Goal: Task Accomplishment & Management: Use online tool/utility

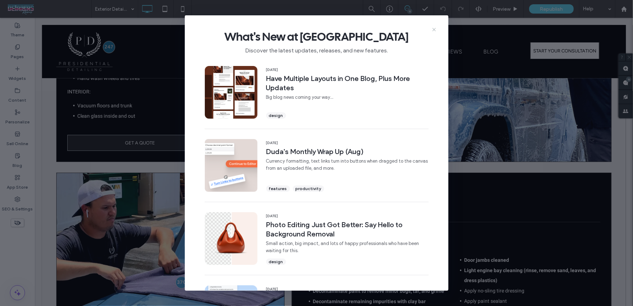
click at [436, 28] on icon at bounding box center [434, 30] width 6 height 6
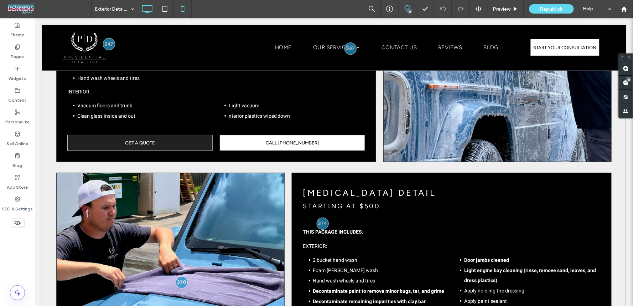
scroll to position [673, 0]
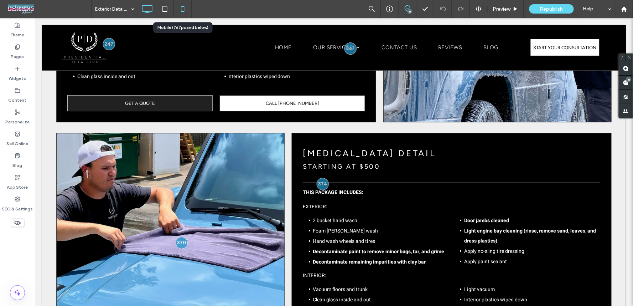
click at [182, 7] on icon at bounding box center [183, 9] width 14 height 14
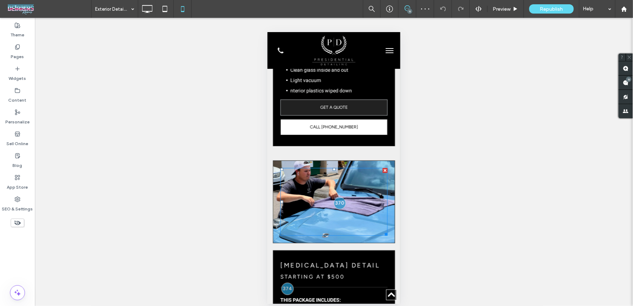
scroll to position [871, 0]
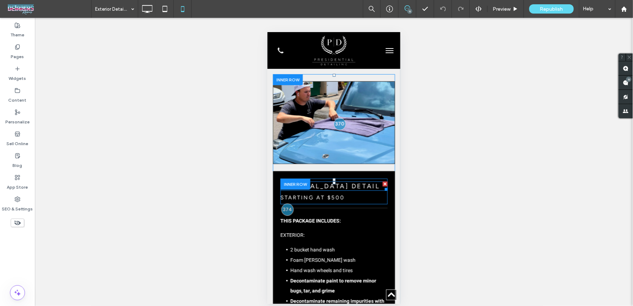
click at [334, 182] on h3 "[MEDICAL_DATA] Detail" at bounding box center [333, 186] width 107 height 8
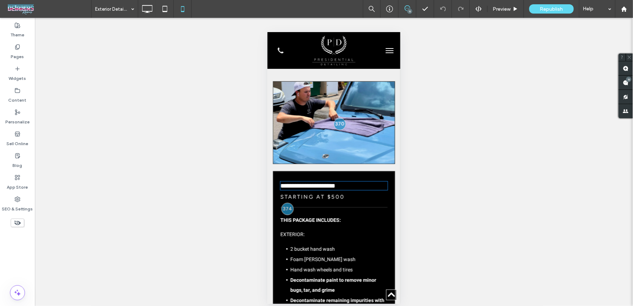
type input "*******"
type input "**"
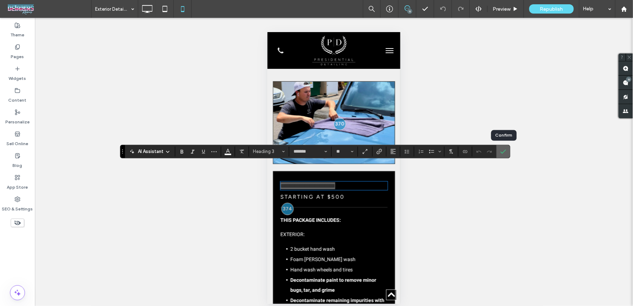
click at [503, 151] on icon "Confirm" at bounding box center [504, 152] width 6 height 6
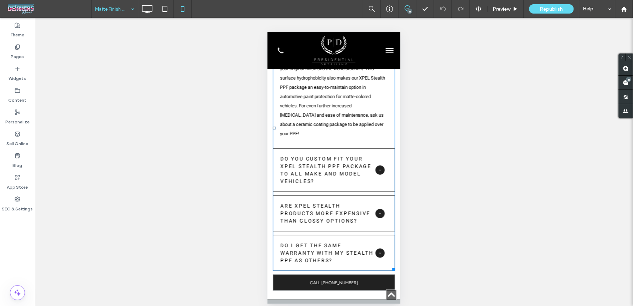
scroll to position [1860, 0]
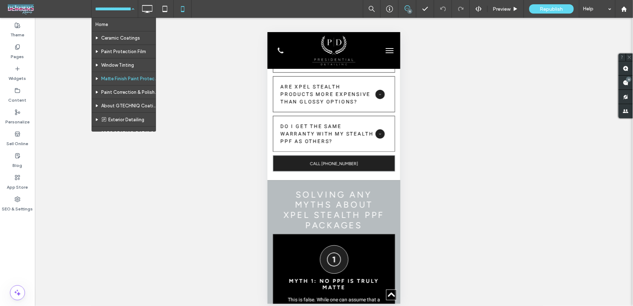
click at [98, 5] on input at bounding box center [113, 9] width 36 height 18
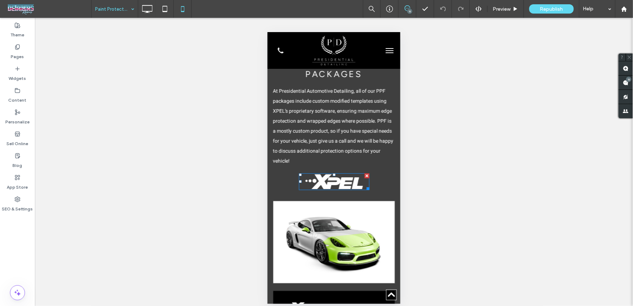
scroll to position [950, 0]
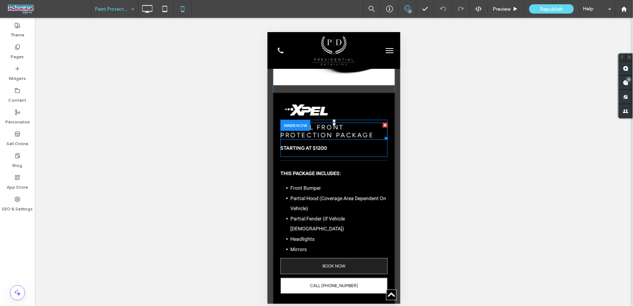
click at [352, 139] on span "PARTIAL FRONT PROTECTION PACKAGE" at bounding box center [327, 131] width 94 height 16
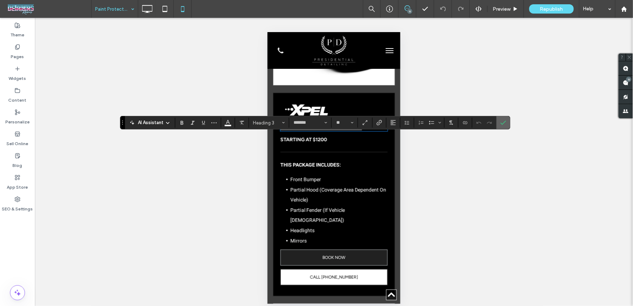
click at [503, 120] on icon "Confirm" at bounding box center [504, 123] width 6 height 6
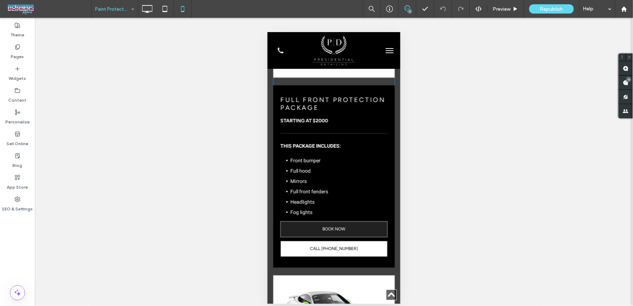
scroll to position [1227, 0]
